Goal: Transaction & Acquisition: Purchase product/service

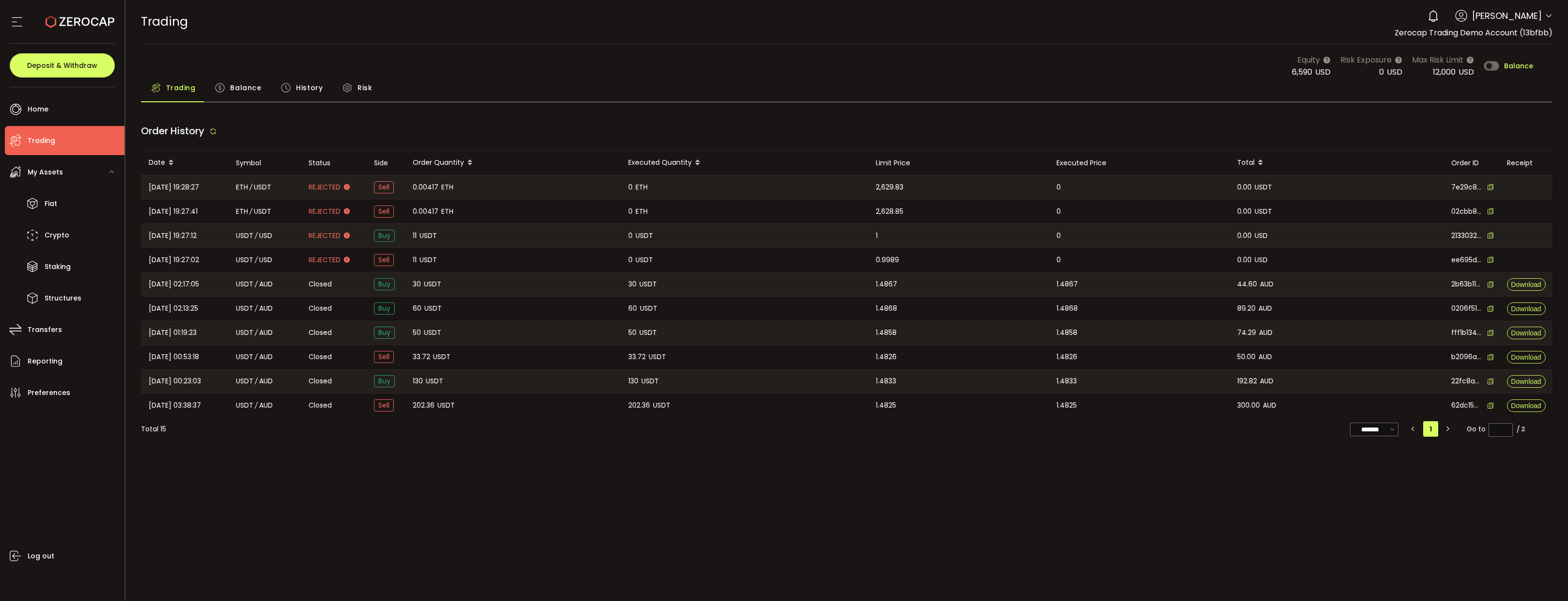
type input "***"
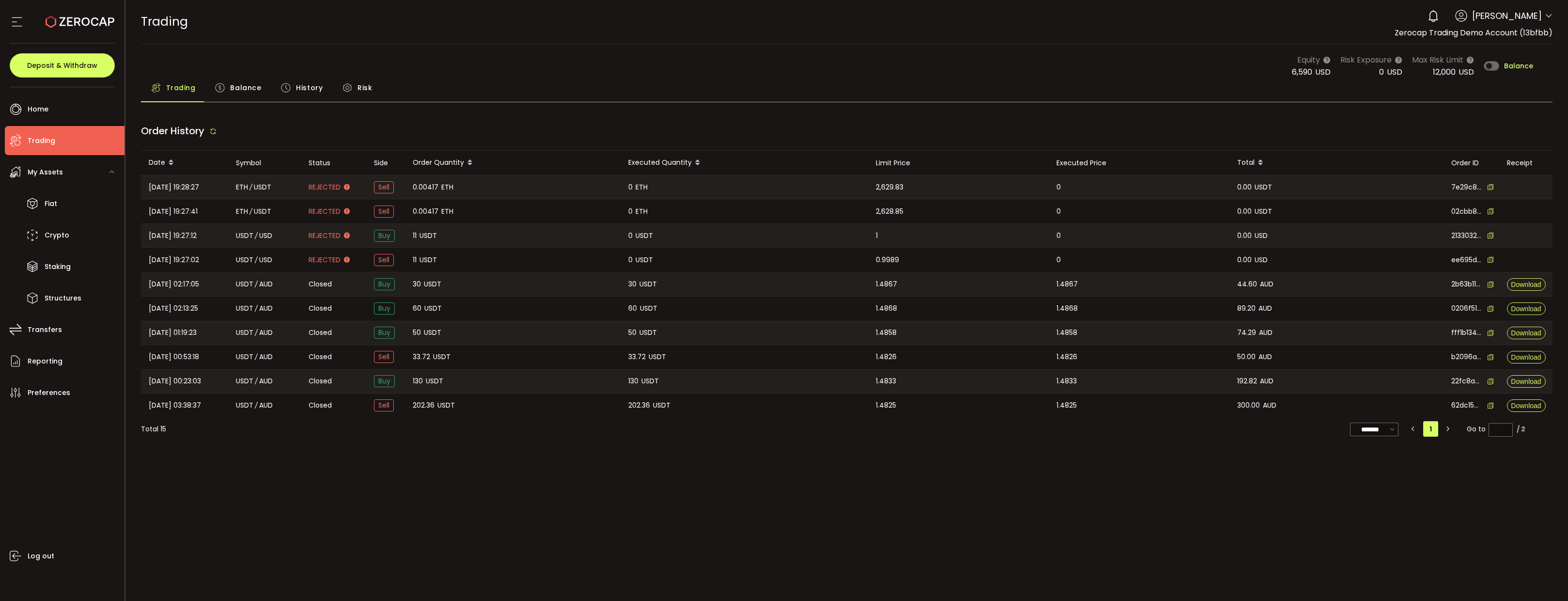
type input "***"
